Goal: Contribute content: Add original content to the website for others to see

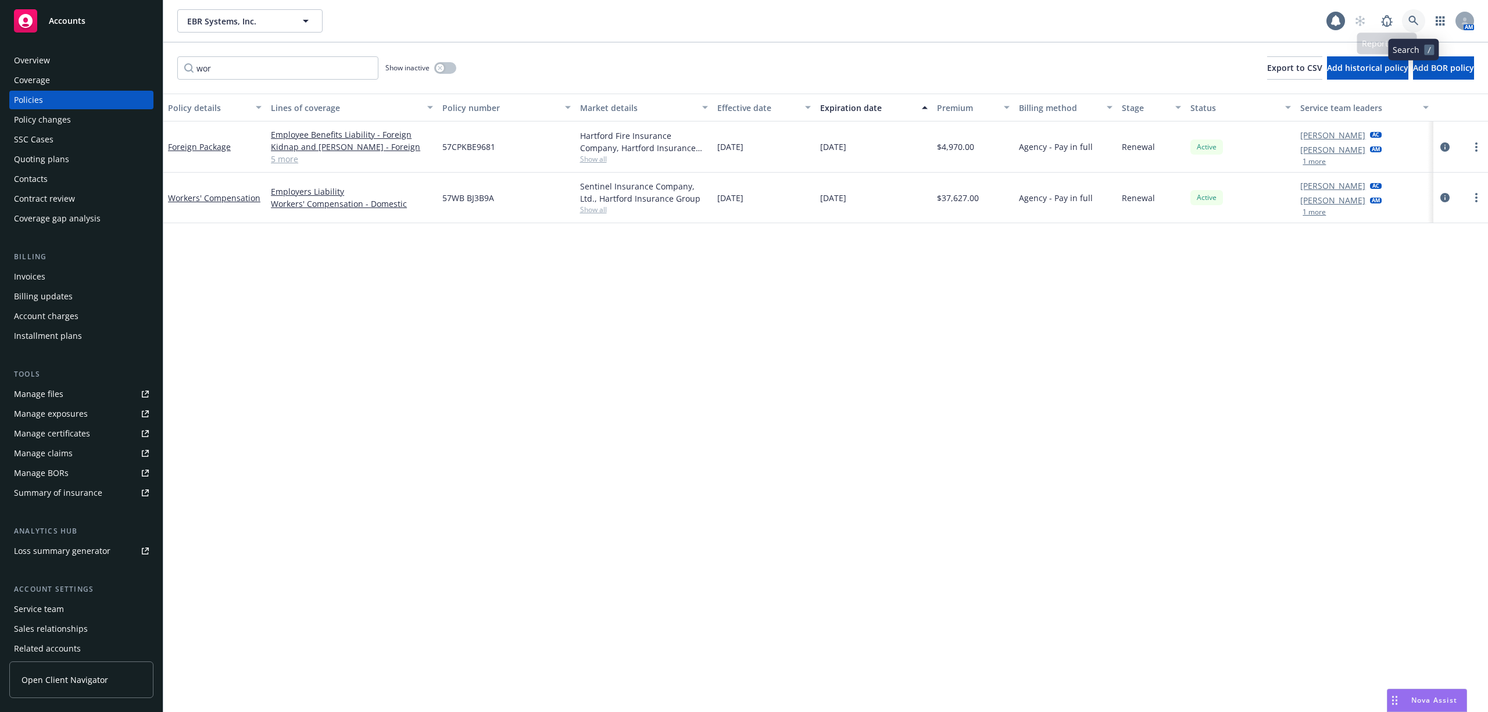
click at [1357, 17] on link at bounding box center [1413, 20] width 23 height 23
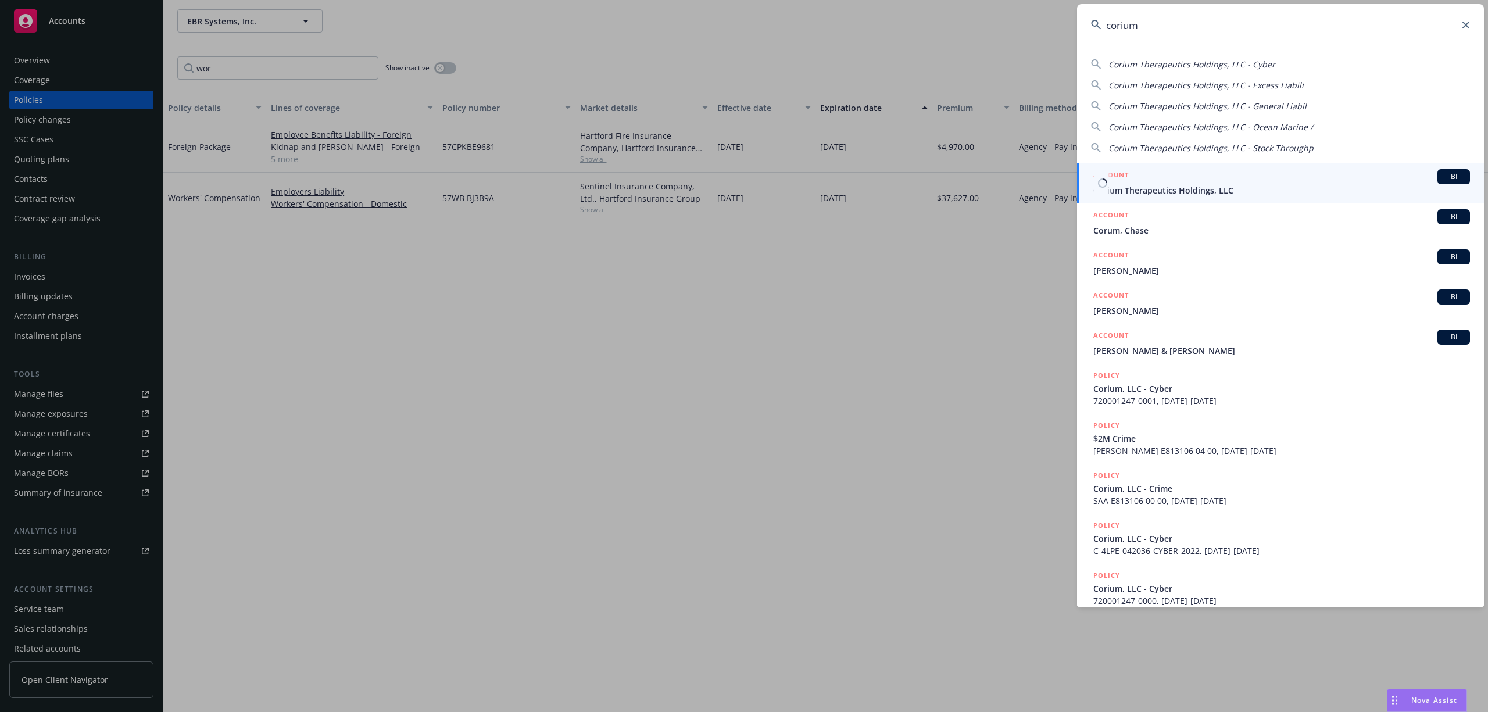
type input "corium"
click at [1163, 187] on span "Corium Therapeutics Holdings, LLC" at bounding box center [1281, 190] width 377 height 12
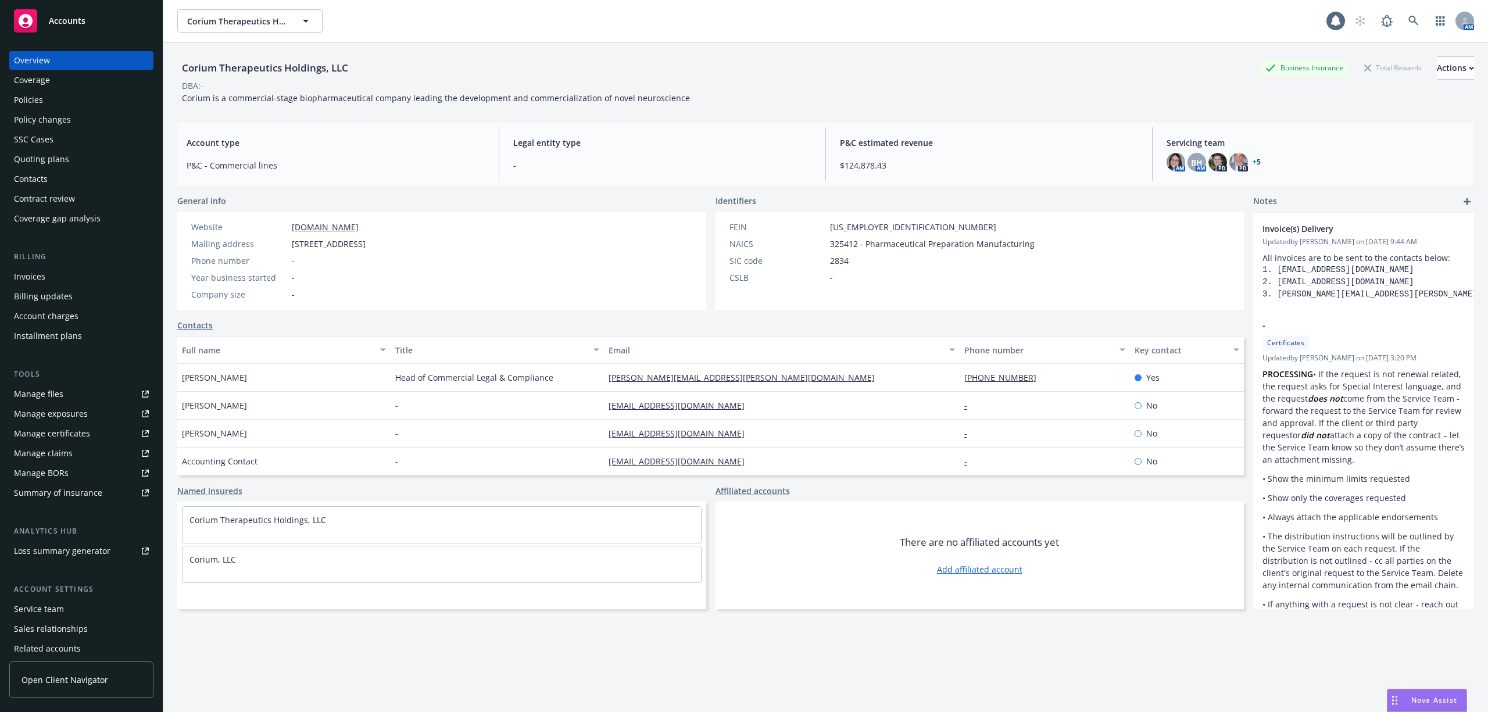
click at [68, 103] on div "Policies" at bounding box center [81, 100] width 135 height 19
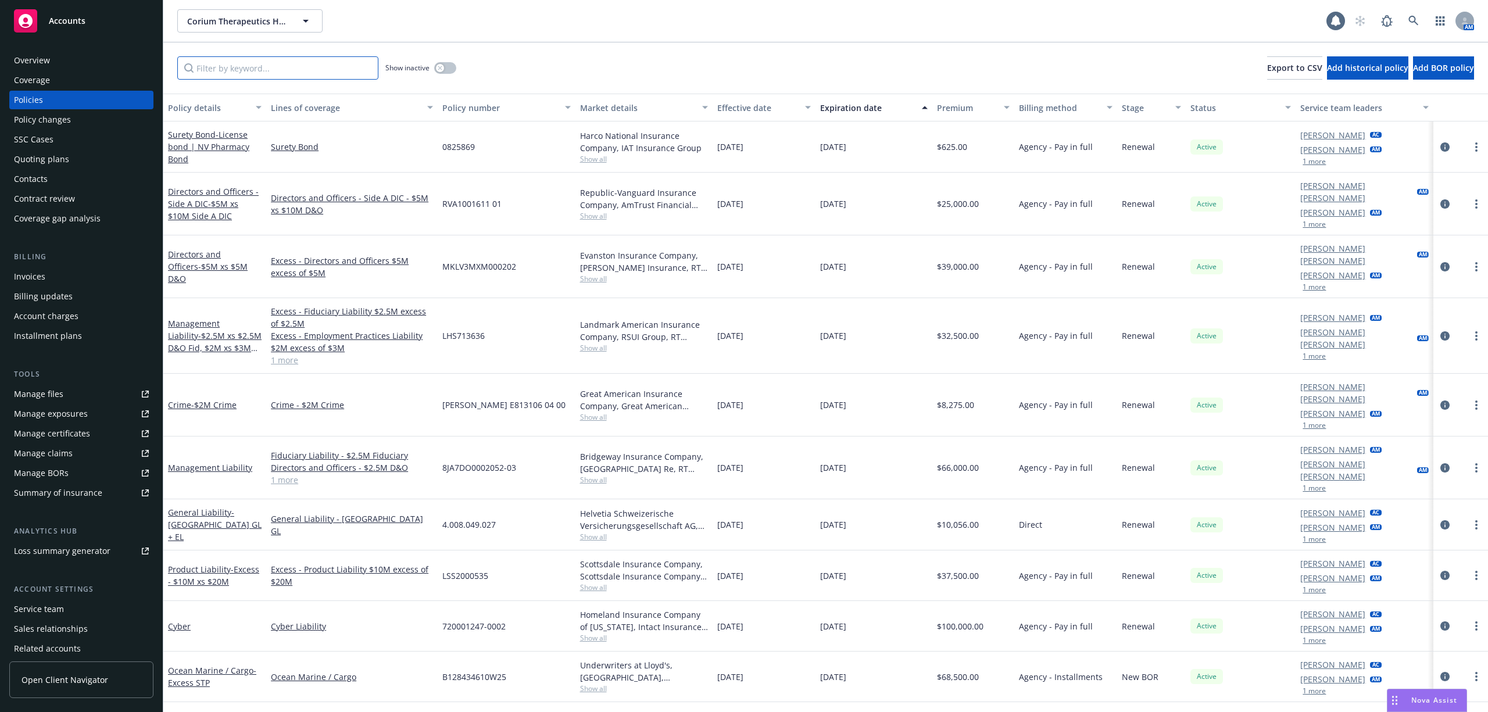
click at [286, 73] on input "Filter by keyword..." at bounding box center [277, 67] width 201 height 23
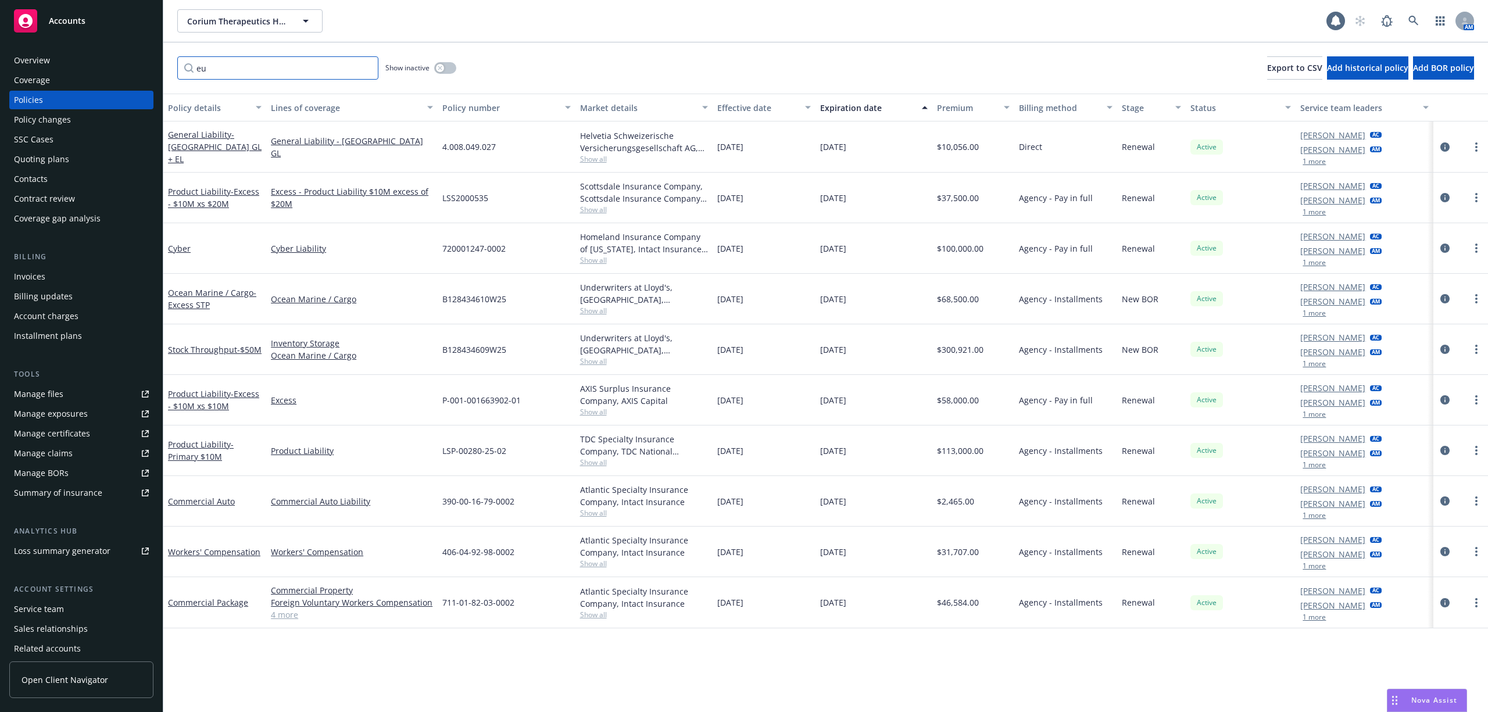
type input "eu"
drag, startPoint x: 226, startPoint y: 187, endPoint x: 217, endPoint y: 187, distance: 8.2
click at [226, 187] on link "Product Liability - Excess - $10M xs $20M" at bounding box center [213, 197] width 91 height 23
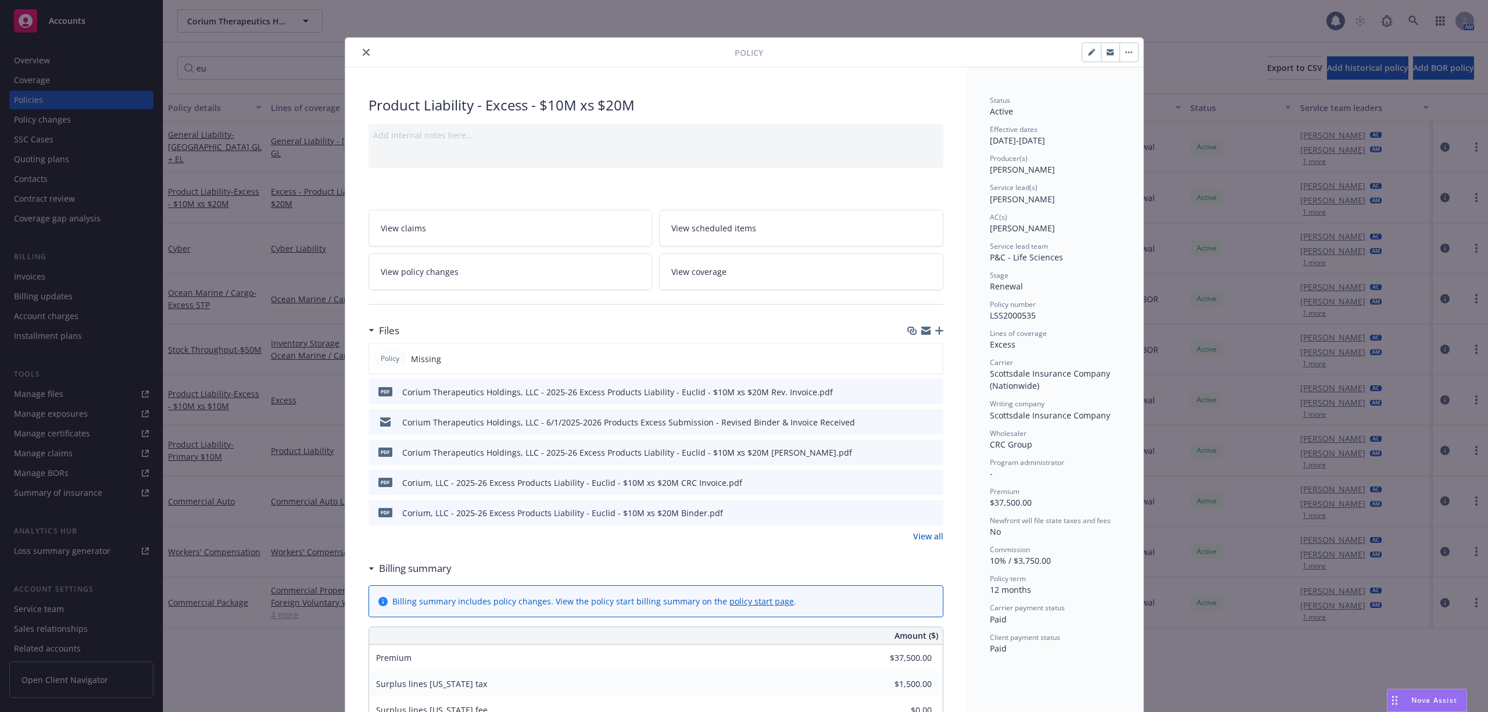
click at [1263, 567] on div "Policy Product Liability - Excess - $10M xs $20M Add internal notes here... Vie…" at bounding box center [744, 356] width 1488 height 712
click at [935, 335] on icon "button" at bounding box center [939, 331] width 8 height 8
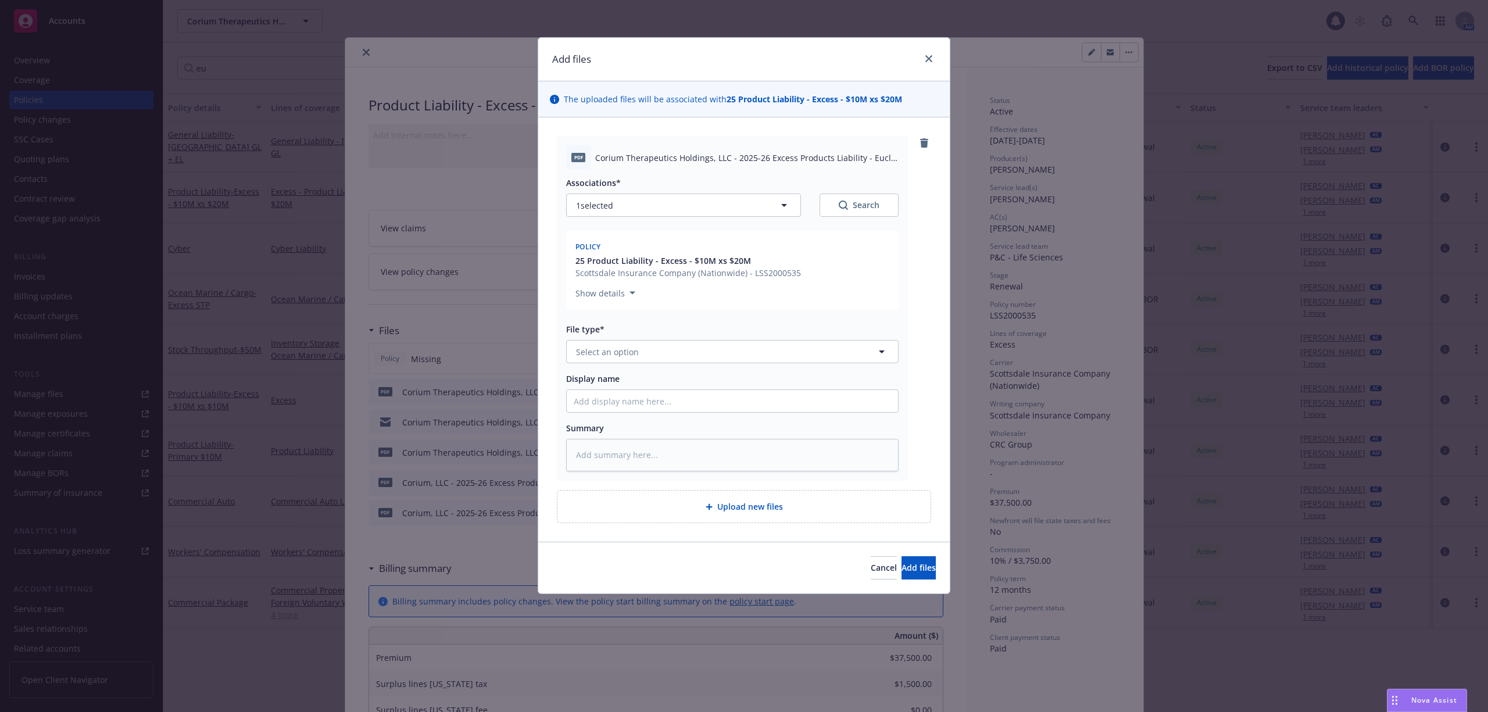
click at [680, 155] on span "[MEDICAL_DATA] Therapeutics Holdings, LLC - 2025-26 Excess Products Liability -…" at bounding box center [746, 158] width 303 height 12
copy span "[MEDICAL_DATA] Therapeutics Holdings, LLC - 2025-26 Excess Products Liability -…"
click at [638, 417] on div "Associations* 1 selected Search Policy 25 Product Liability - Excess - $10M xs …" at bounding box center [732, 321] width 333 height 302
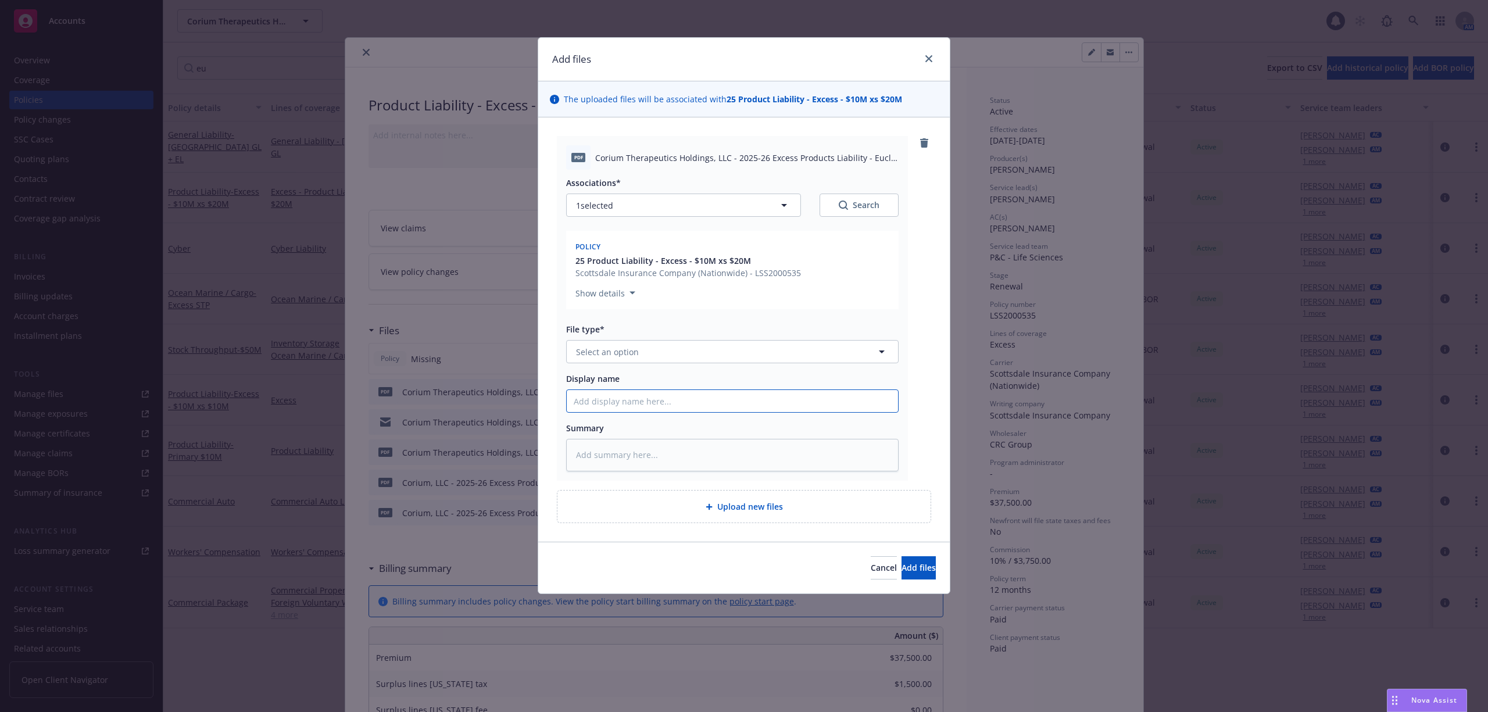
click at [649, 409] on input "Display name" at bounding box center [732, 401] width 331 height 22
paste input "[MEDICAL_DATA] Therapeutics Holdings, LLC - 2025-26 Excess Products Liability -…"
type textarea "x"
type input "[MEDICAL_DATA] Therapeutics Holdings, LLC - 2025-26 Excess Products Liability -…"
type textarea "x"
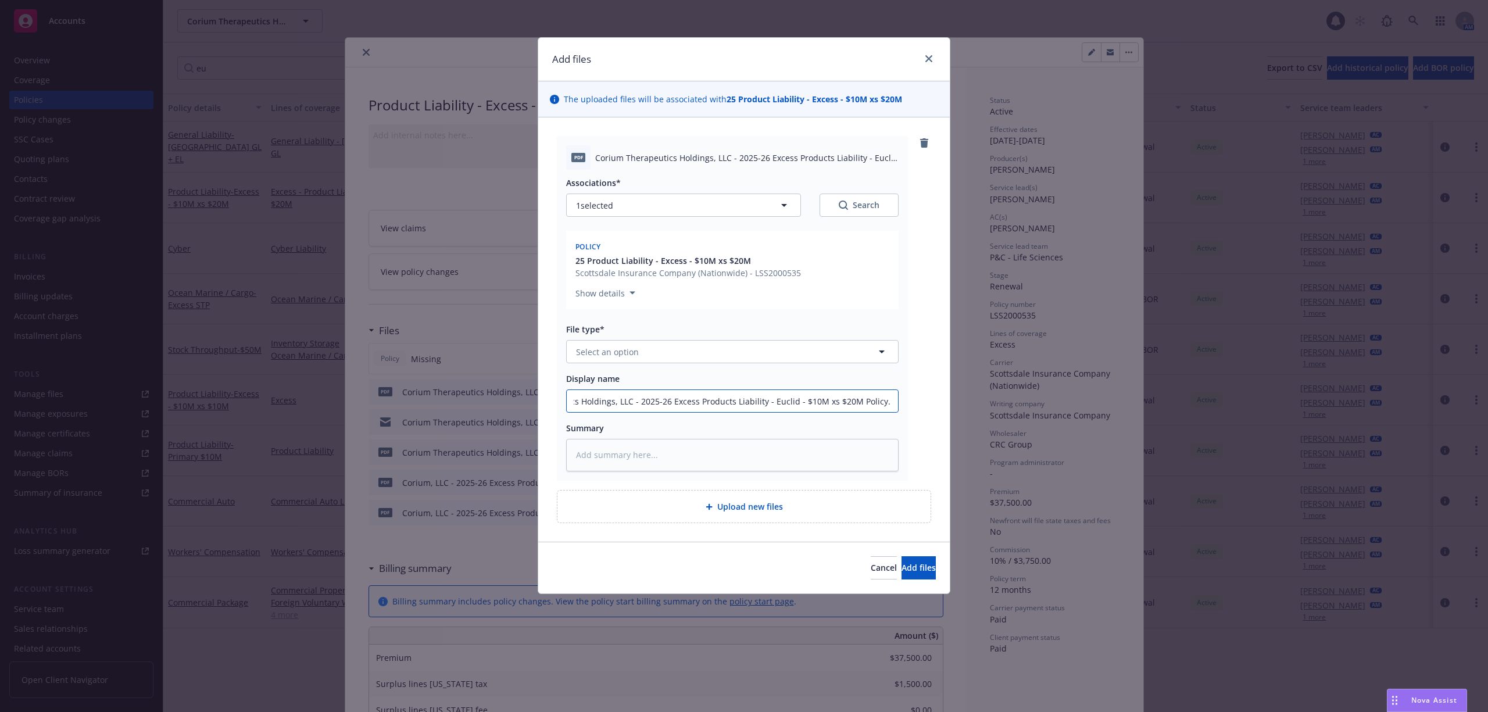
type input "Corium Therapeutics Holdings, LLC - 2025-26 Excess Products Liability - Euclid …"
type textarea "x"
type input "Corium Therapeutics Holdings, LLC - 2025-26 Excess Products Liability - Euclid …"
type textarea "x"
type input "Corium Therapeutics Holdings, LLC - 2025-26 Excess Products Liability - Euclid …"
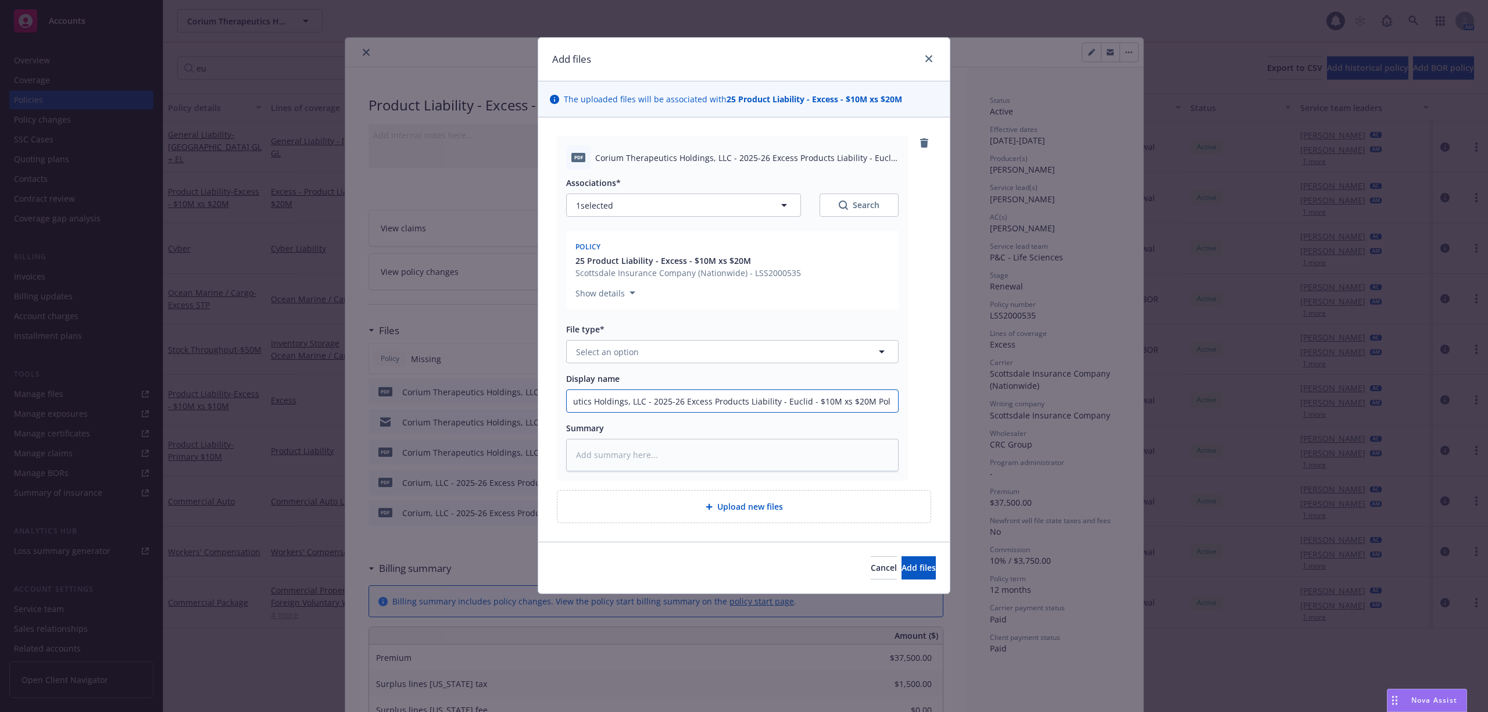
type textarea "x"
type input "Corium Therapeutics Holdings, LLC - 2025-26 Excess Products Liability - Euclid …"
click at [707, 347] on button "Select an option" at bounding box center [732, 351] width 333 height 23
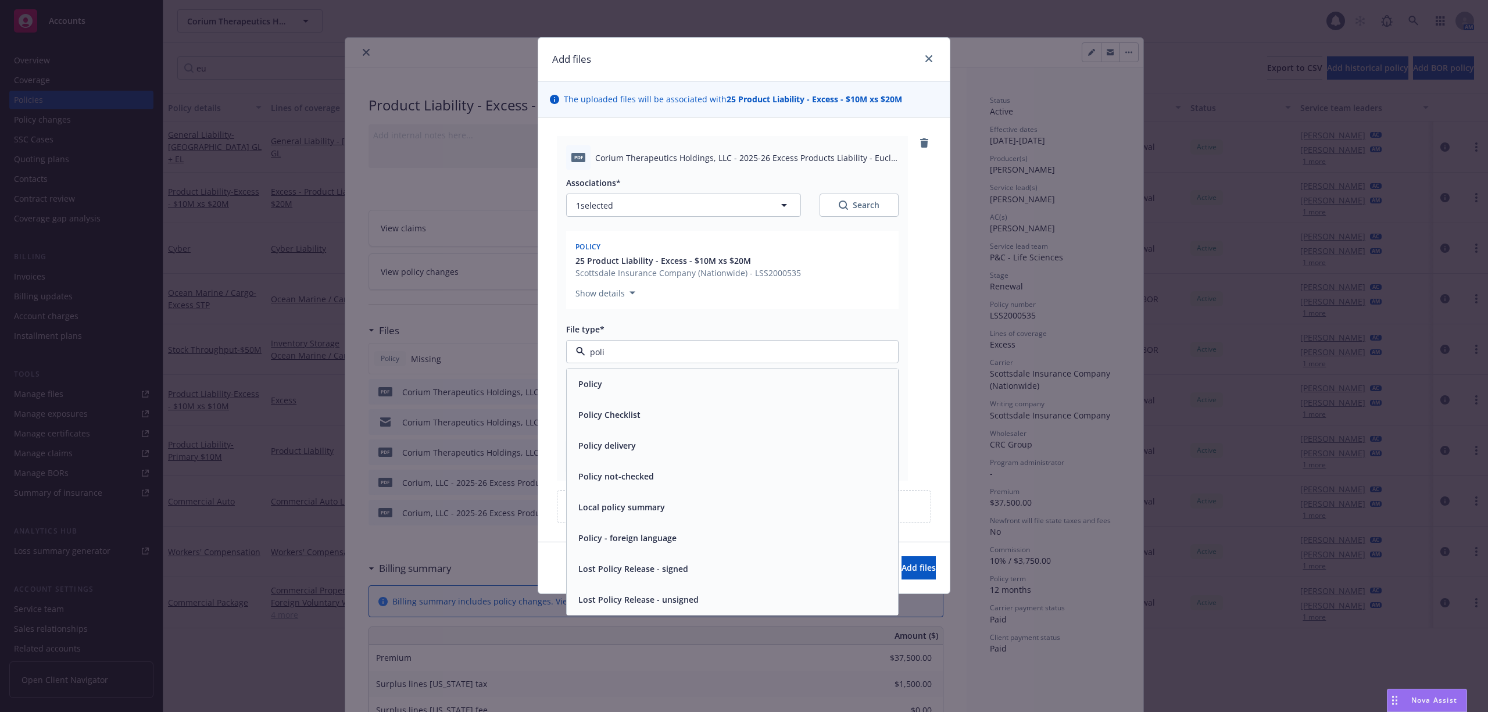
type input "polic"
click at [664, 387] on div "Policy" at bounding box center [732, 384] width 317 height 17
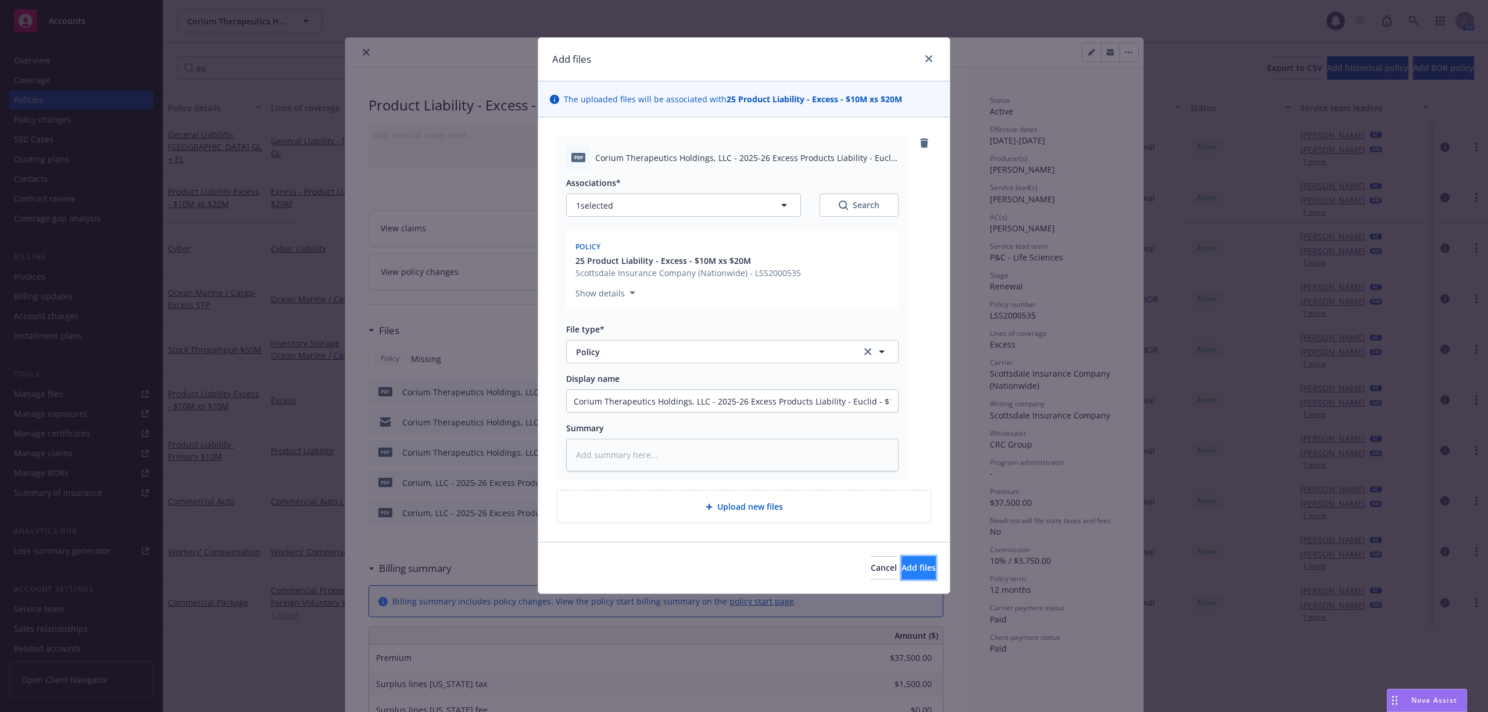
click at [902, 566] on span "Add files" at bounding box center [919, 567] width 34 height 11
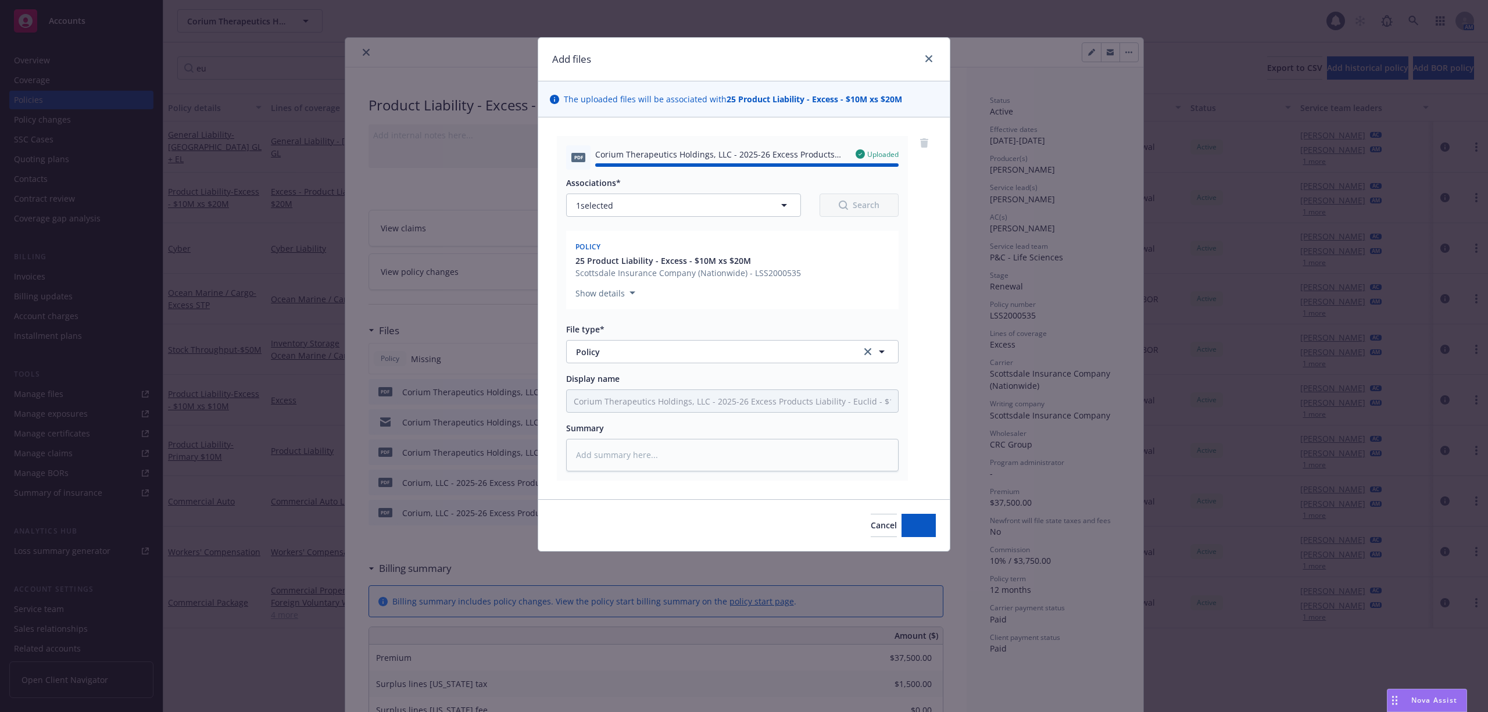
type textarea "x"
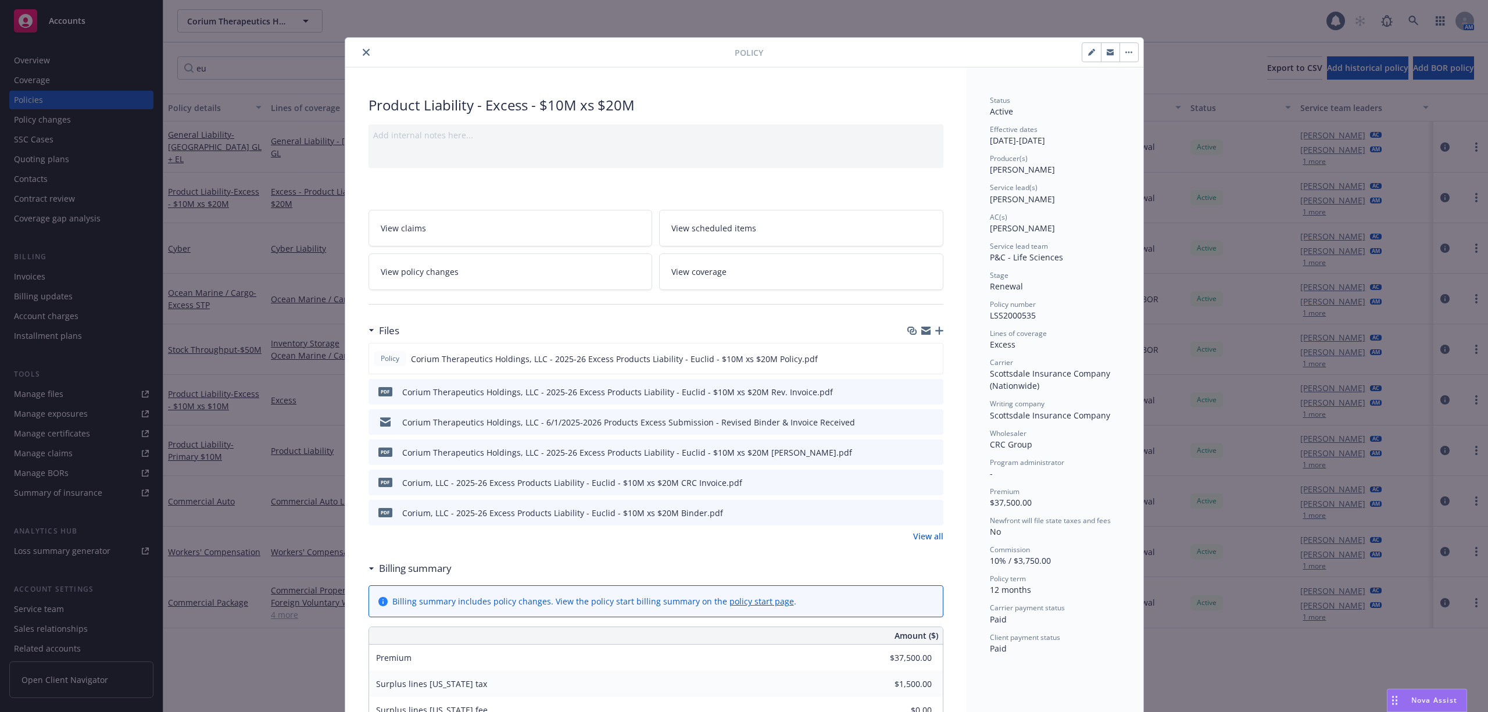
click at [922, 542] on link "View all" at bounding box center [928, 536] width 30 height 12
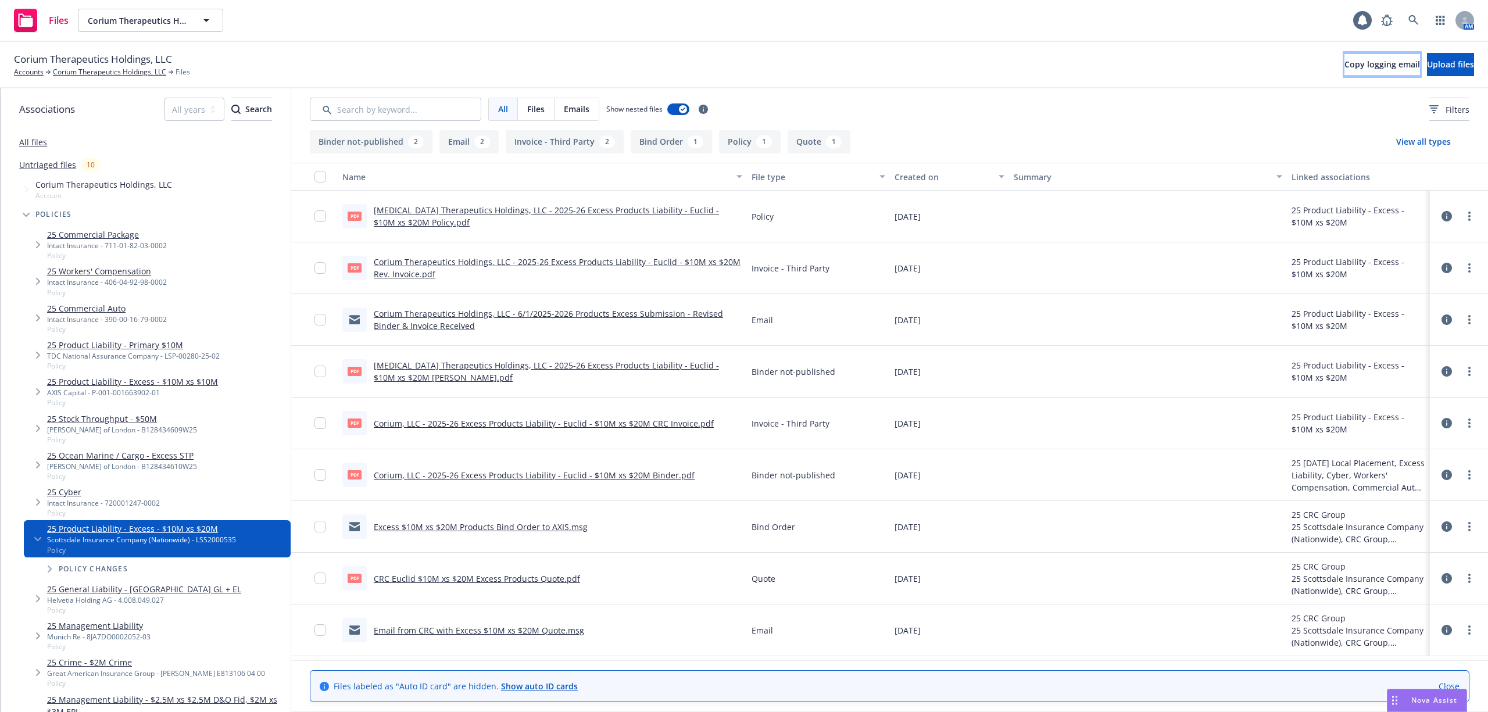
click at [1349, 63] on span "Copy logging email" at bounding box center [1383, 64] width 76 height 11
